Goal: Check status

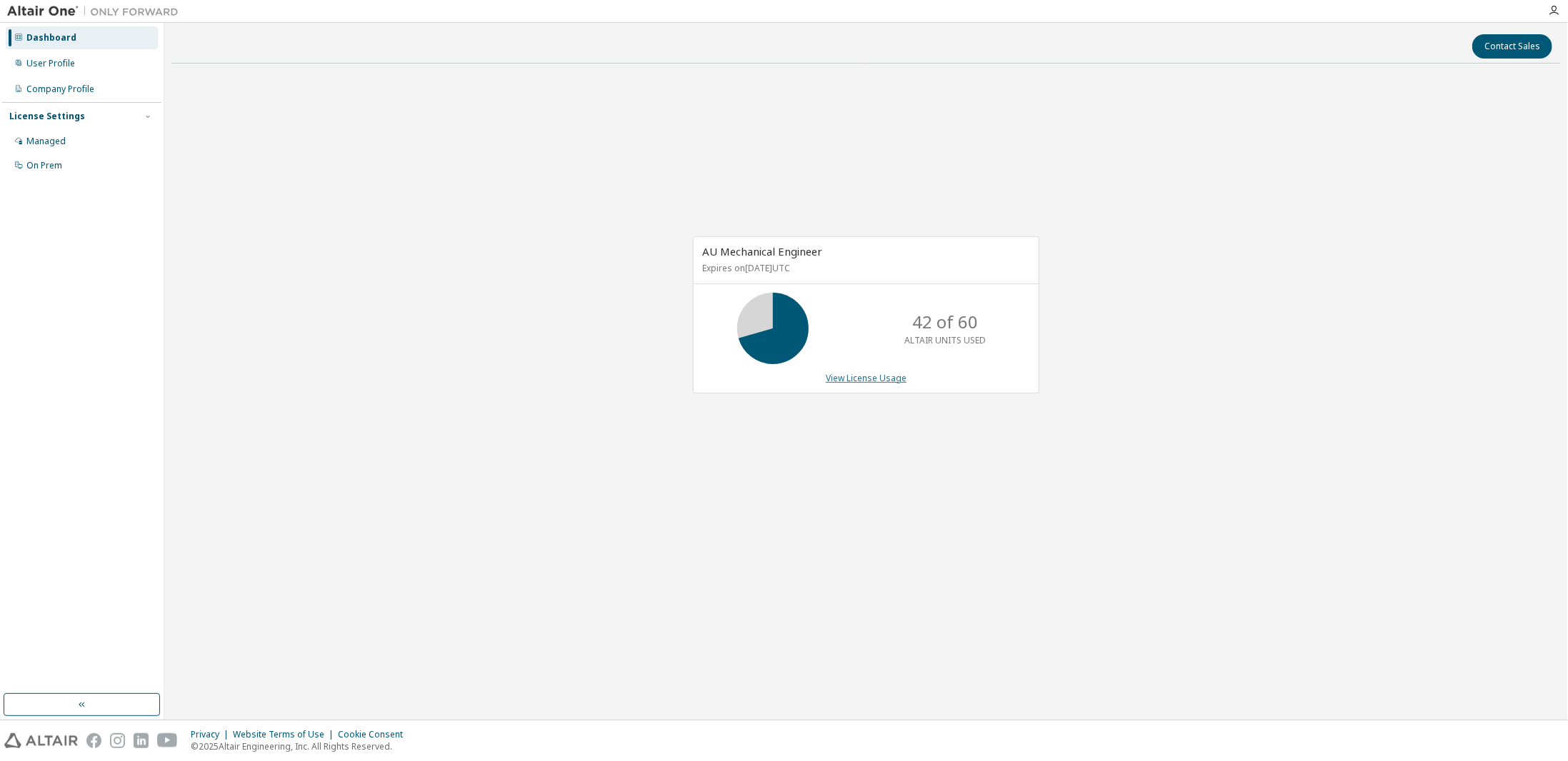
click at [863, 374] on link "View License Usage" at bounding box center [866, 377] width 81 height 12
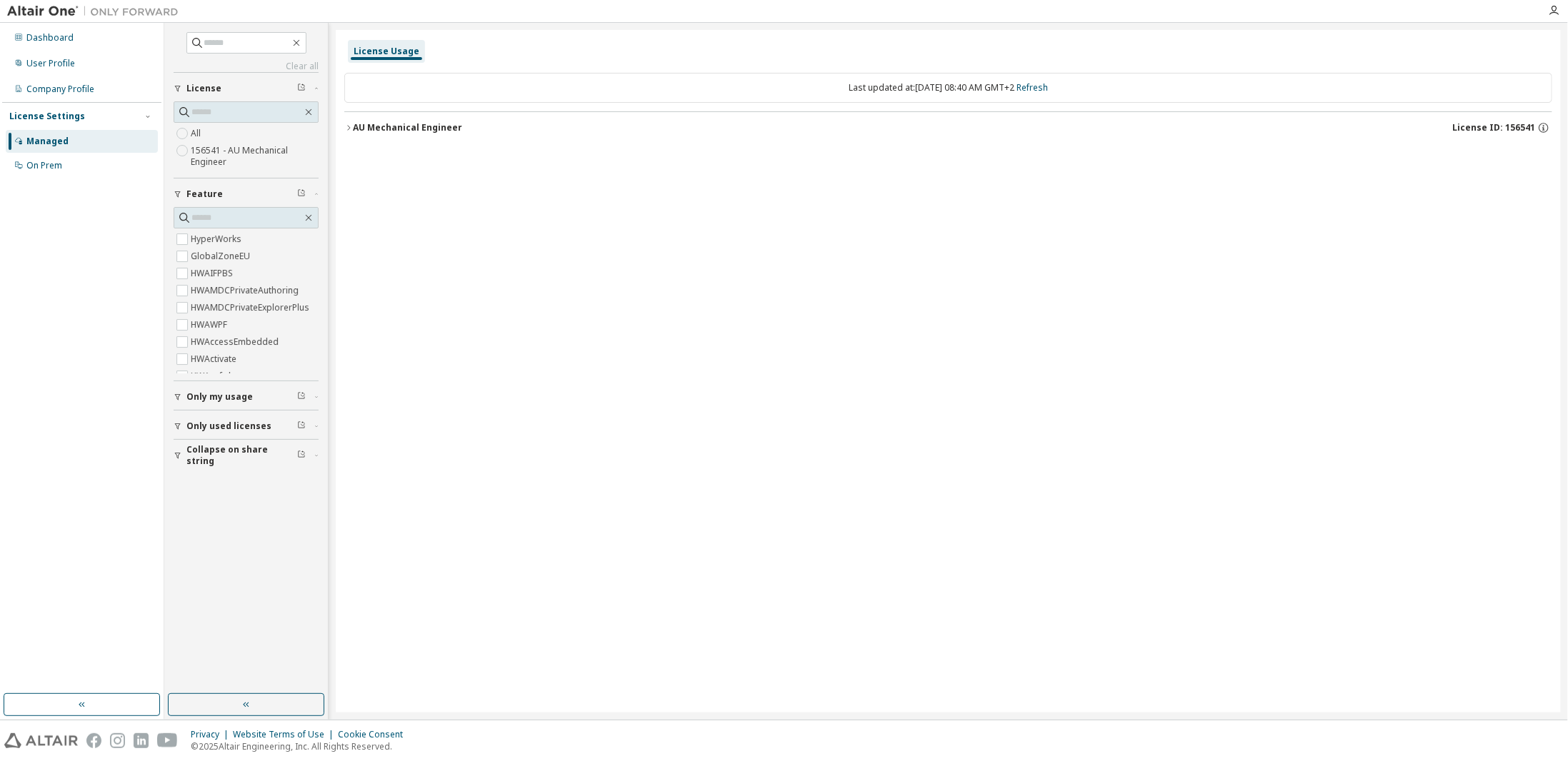
click at [346, 126] on icon "button" at bounding box center [348, 127] width 8 height 8
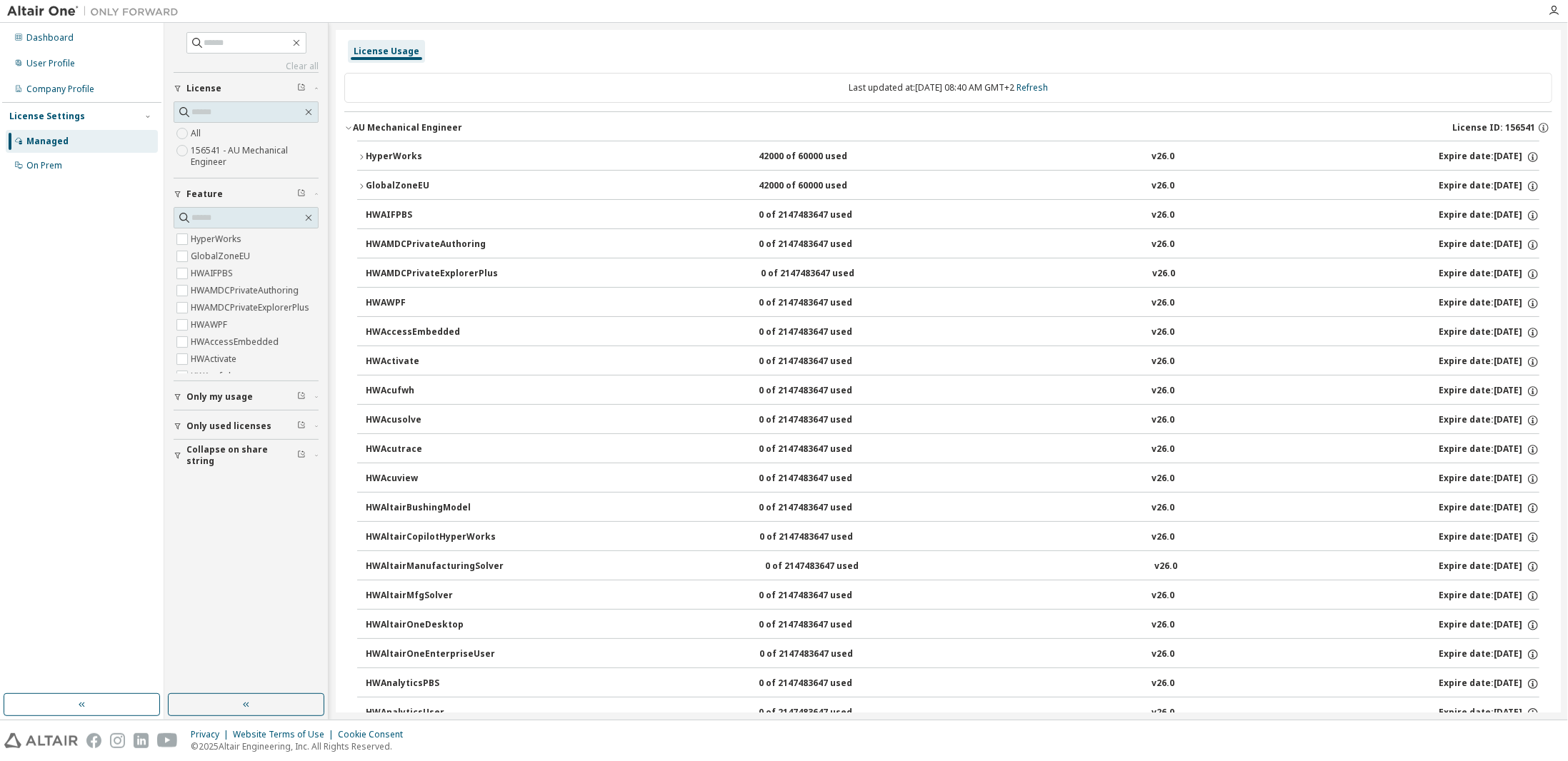
click at [358, 155] on icon "button" at bounding box center [361, 156] width 8 height 8
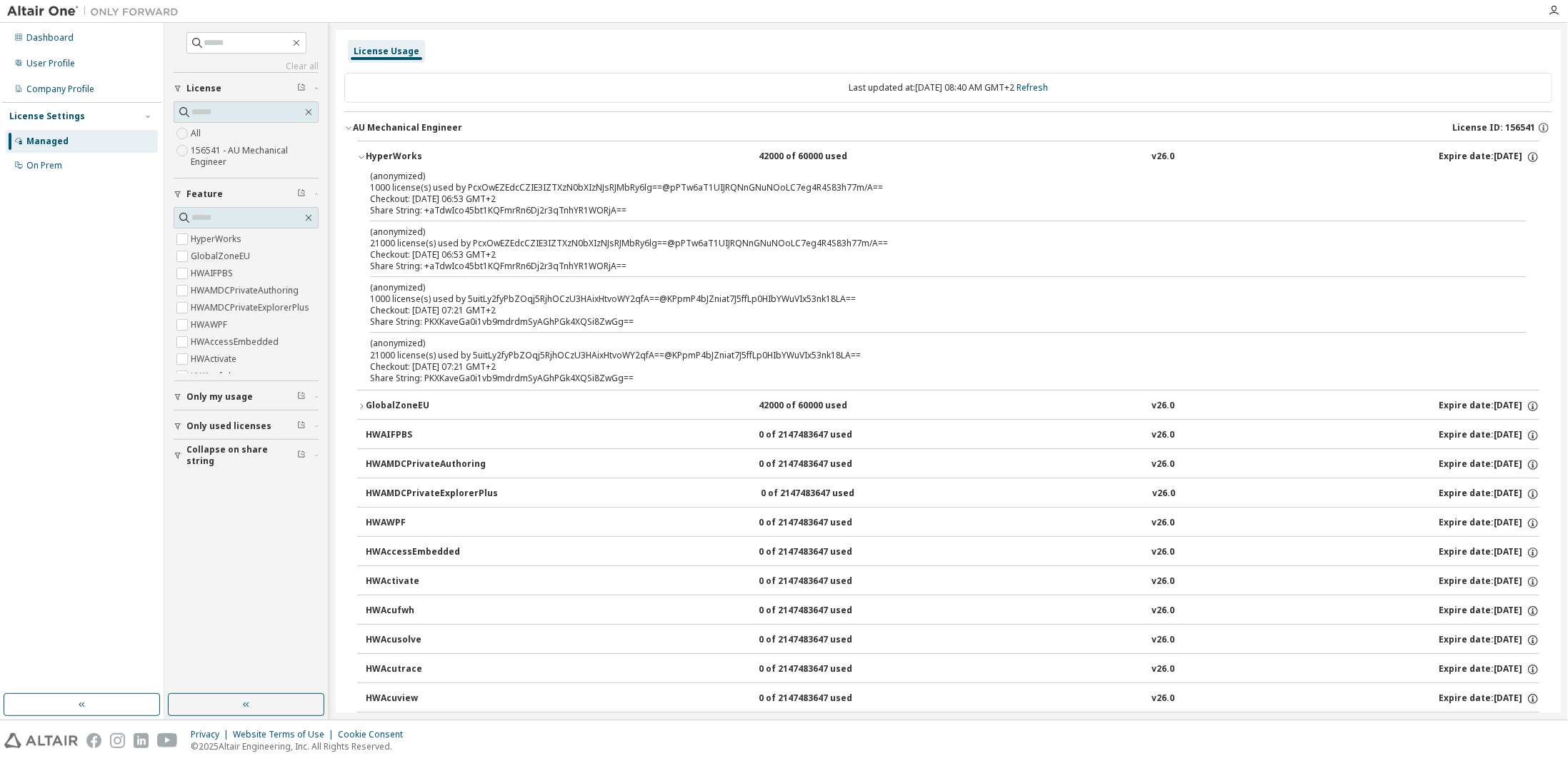
click at [350, 129] on icon "button" at bounding box center [348, 127] width 8 height 8
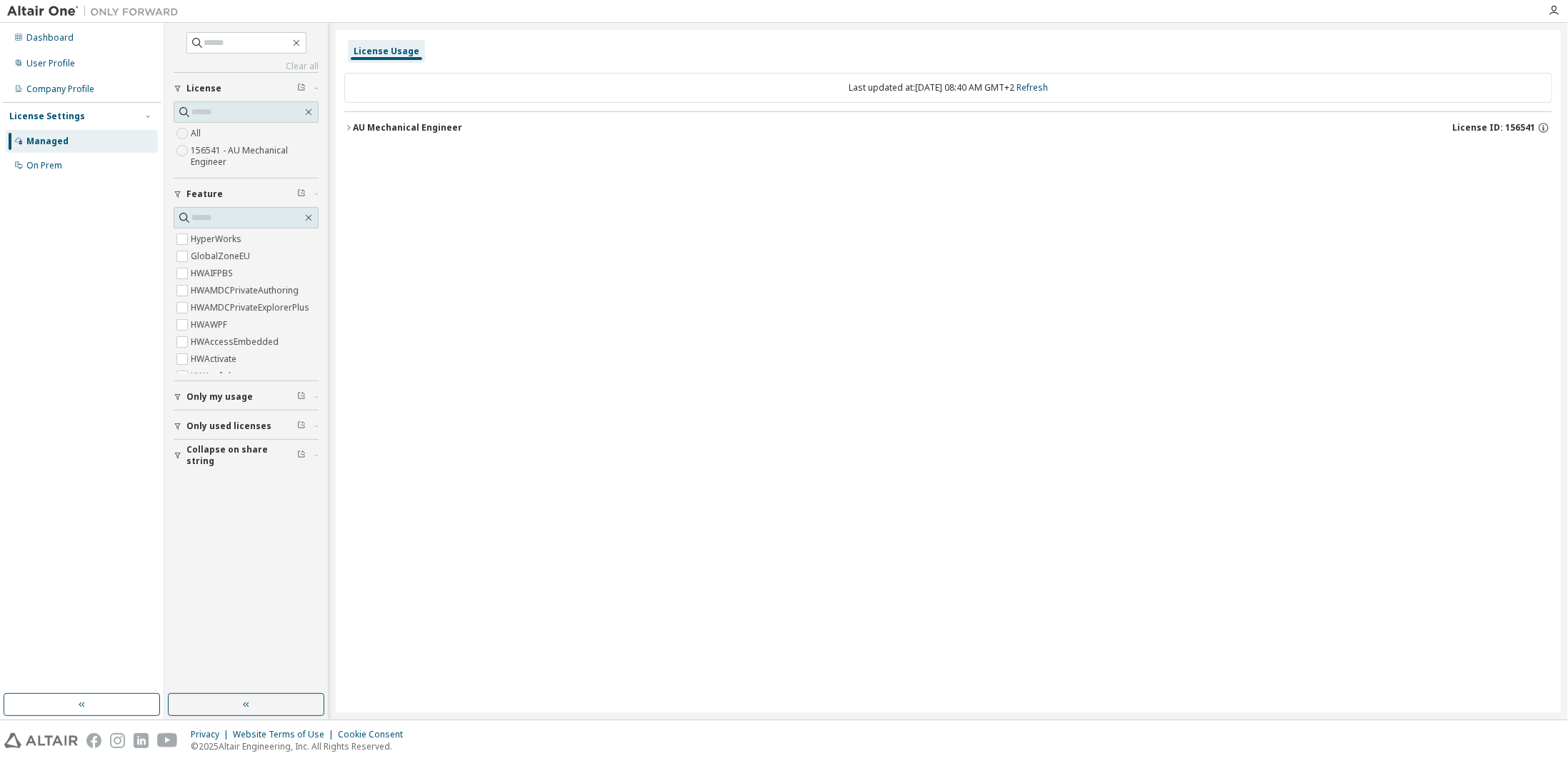
click at [350, 129] on icon "button" at bounding box center [348, 127] width 8 height 8
